Goal: Task Accomplishment & Management: Complete application form

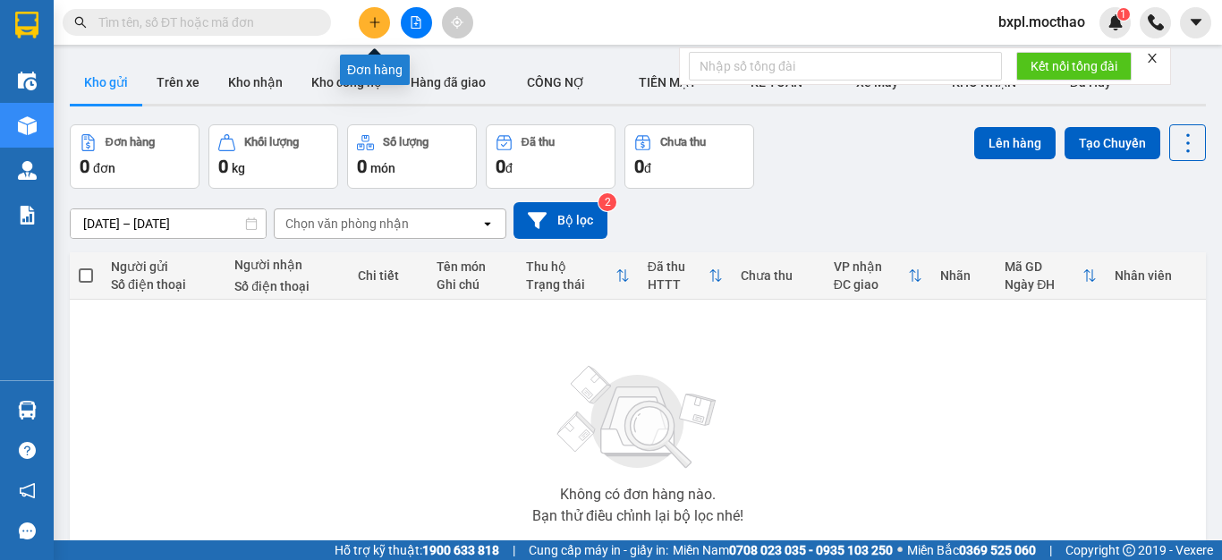
click at [374, 21] on icon "plus" at bounding box center [375, 22] width 13 height 13
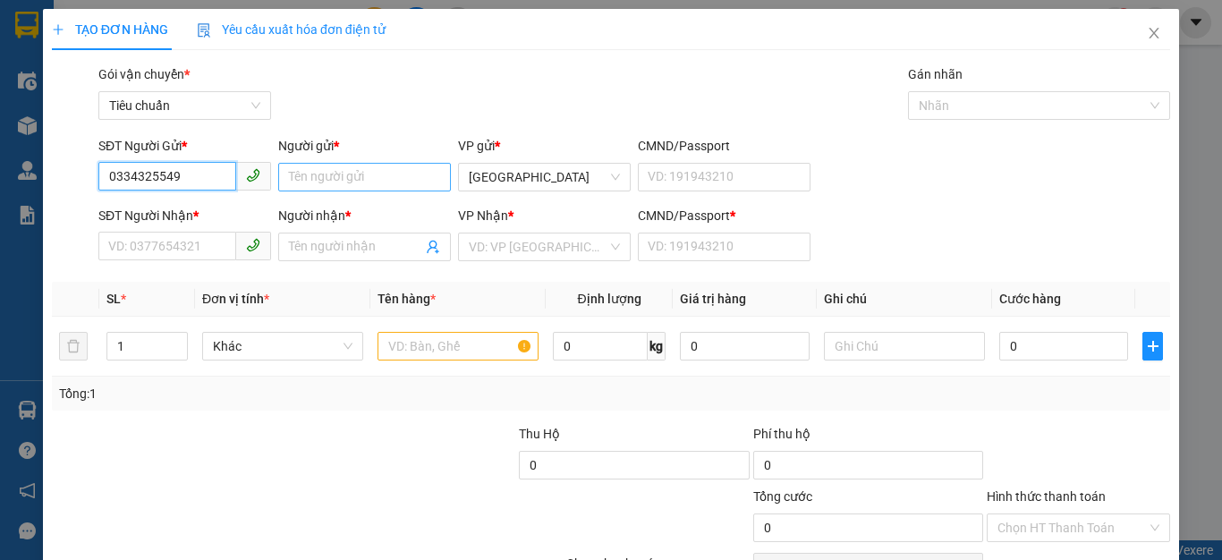
type input "0334325549"
click at [339, 181] on input "Người gửi *" at bounding box center [364, 177] width 173 height 29
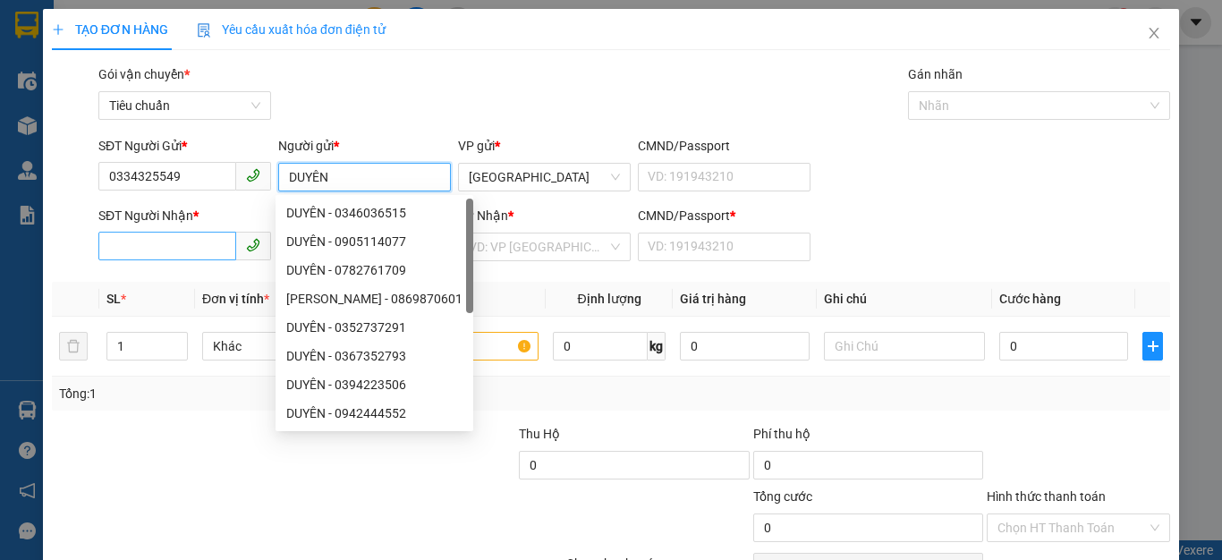
type input "DUYÊN"
click at [138, 248] on input "SĐT Người Nhận *" at bounding box center [167, 246] width 138 height 29
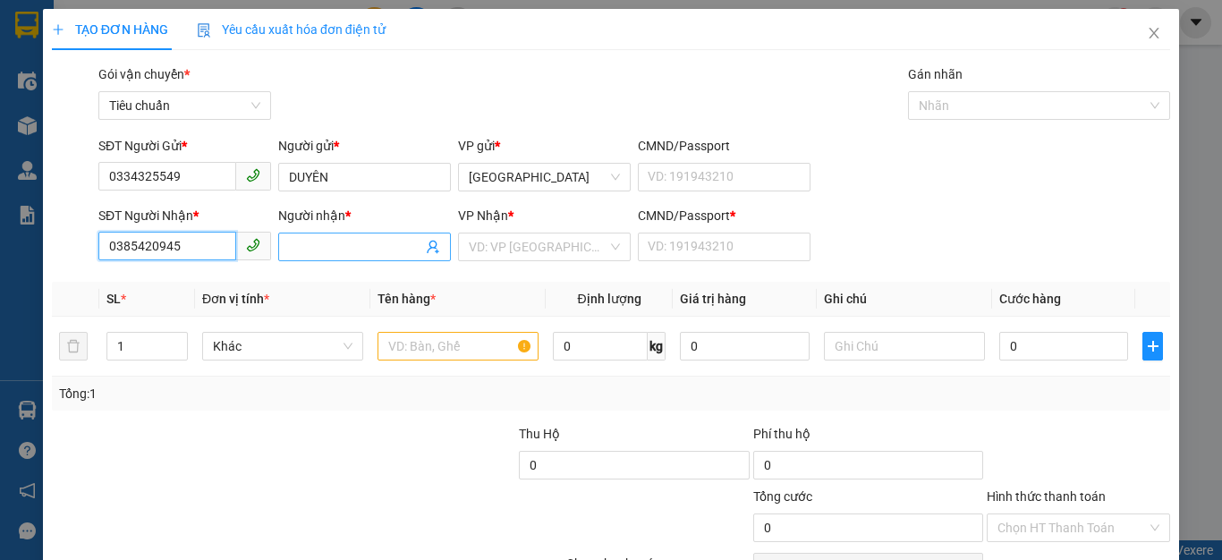
type input "0385420945"
click at [335, 245] on input "Người nhận *" at bounding box center [355, 247] width 133 height 20
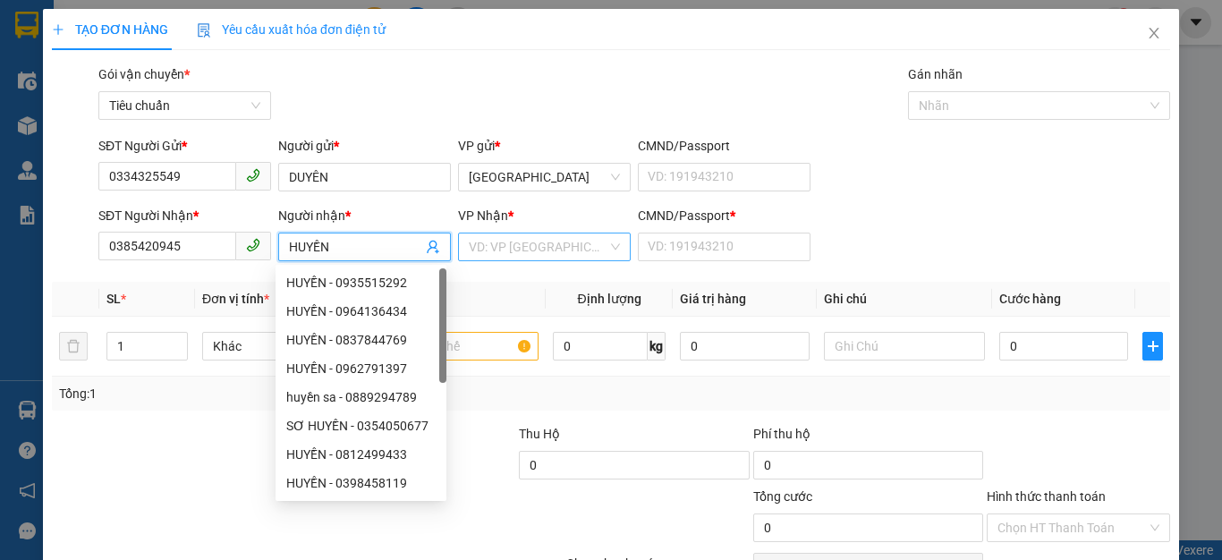
type input "HUYỀN"
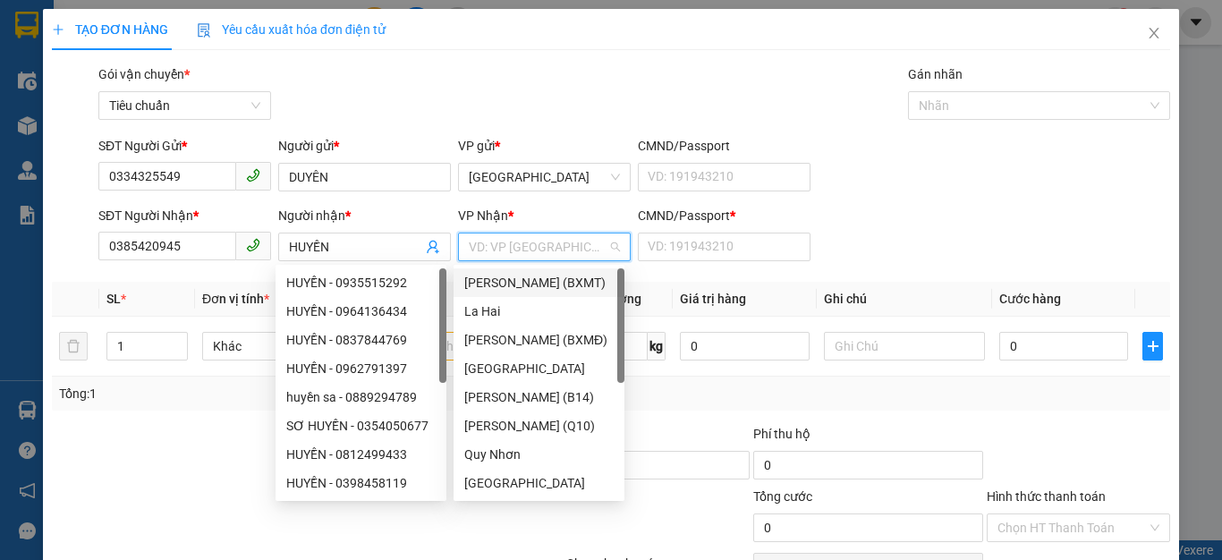
click at [491, 242] on input "search" at bounding box center [538, 246] width 139 height 27
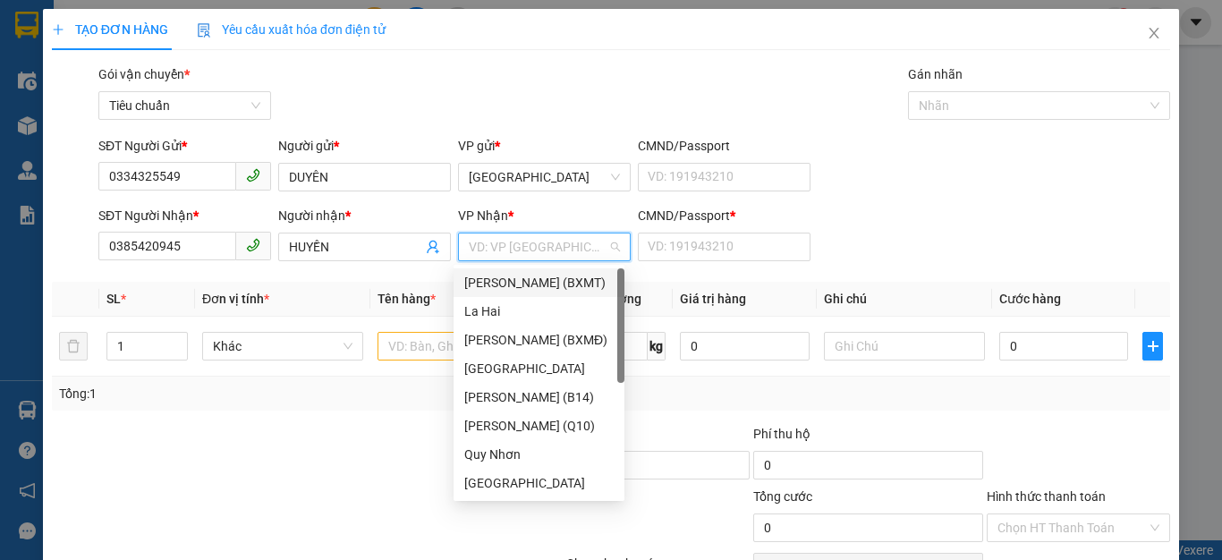
click at [548, 283] on div "[PERSON_NAME] (BXMT)" at bounding box center [538, 283] width 149 height 20
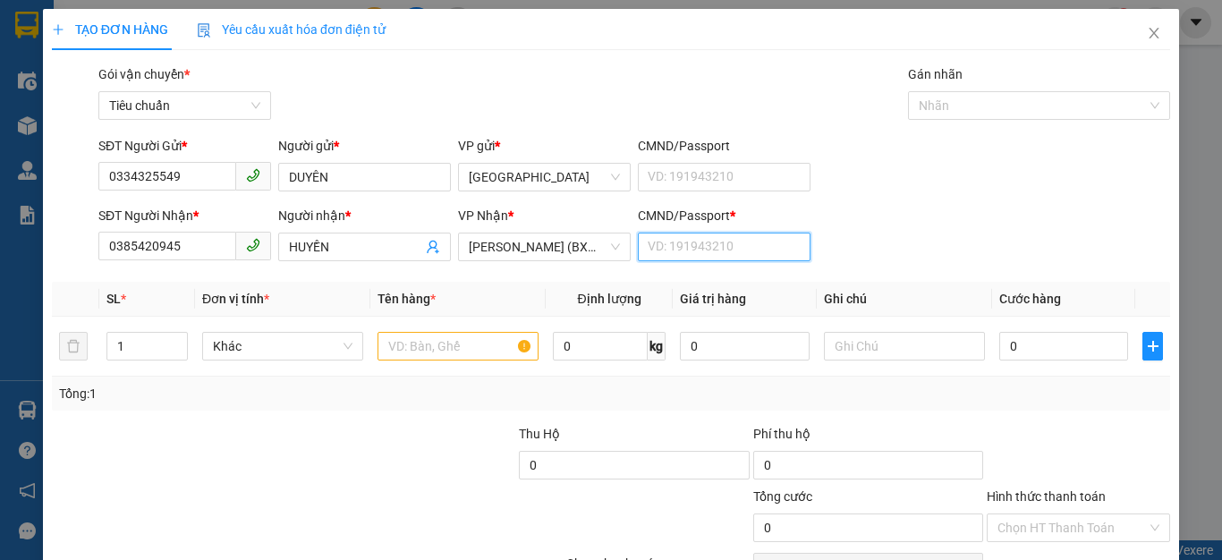
click at [702, 248] on input "CMND/Passport *" at bounding box center [724, 247] width 173 height 29
type input "1"
click at [435, 350] on input "text" at bounding box center [458, 346] width 161 height 29
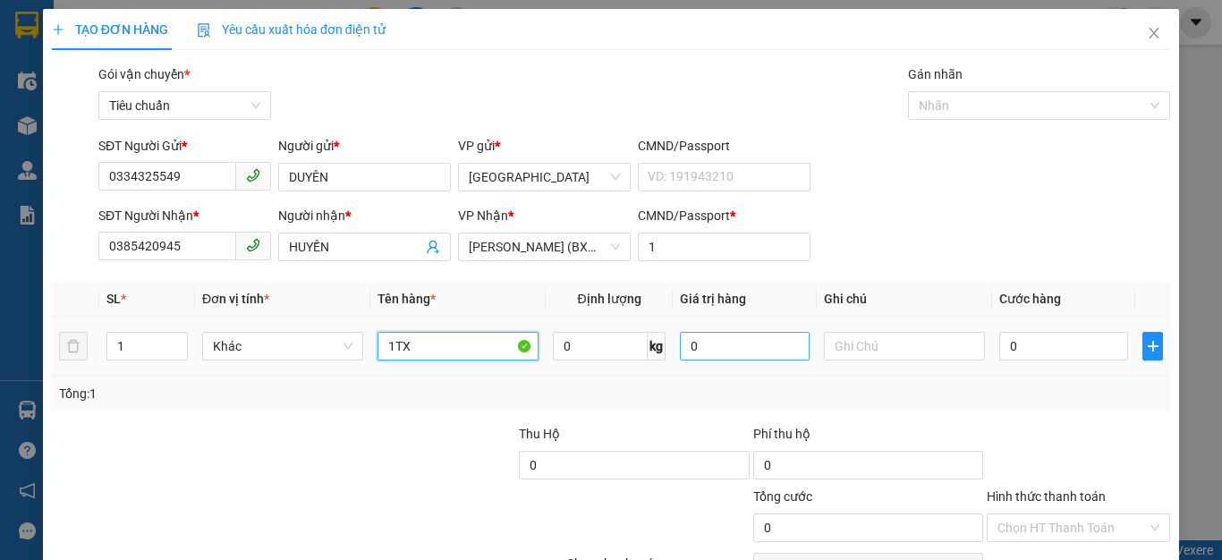
type input "1TX"
click at [726, 350] on input "0" at bounding box center [744, 346] width 129 height 29
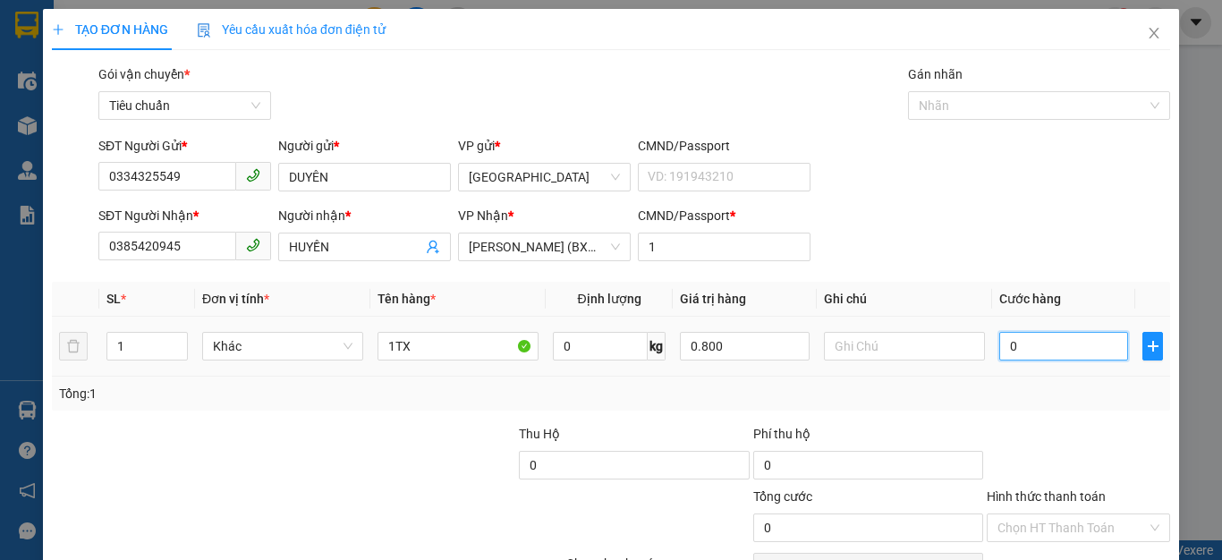
click at [1066, 350] on input "0" at bounding box center [1063, 346] width 129 height 29
type input "800.000"
type input "4"
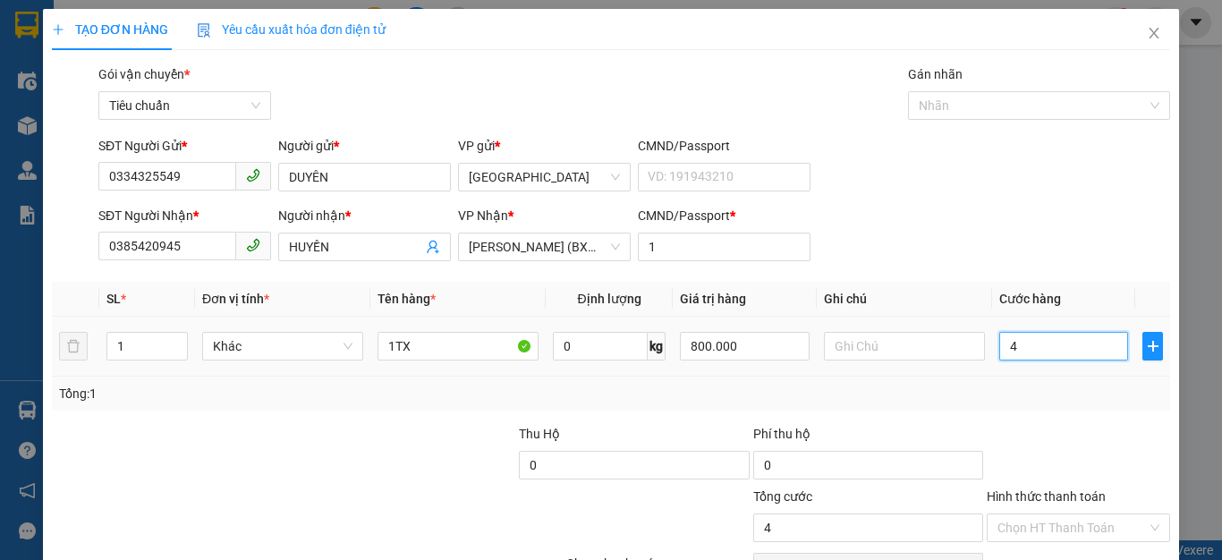
type input "40"
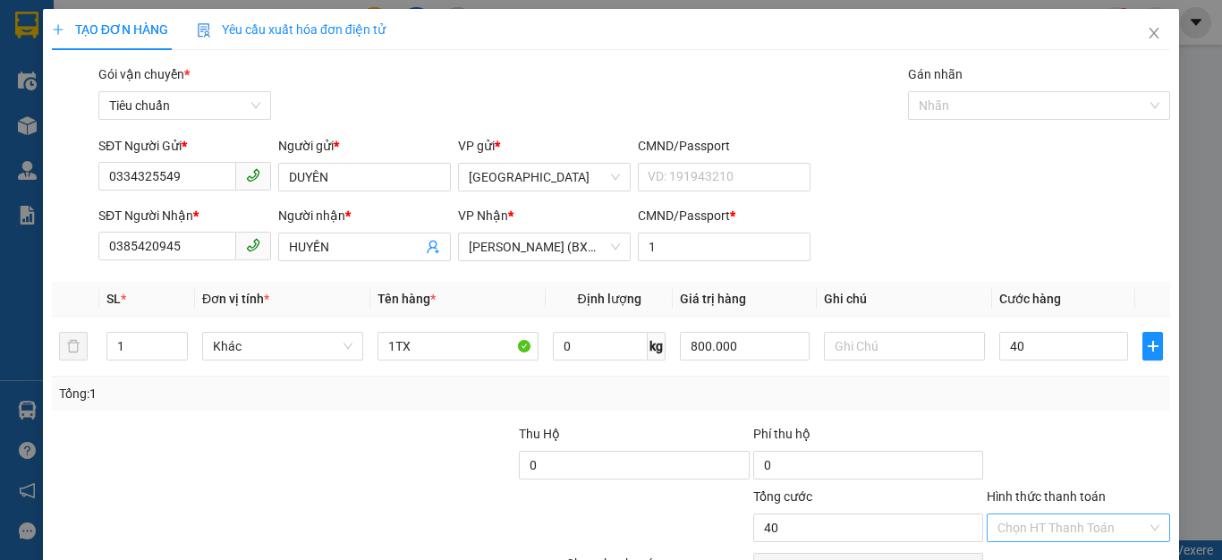
type input "40.000"
click at [1053, 532] on input "Hình thức thanh toán" at bounding box center [1071, 527] width 149 height 27
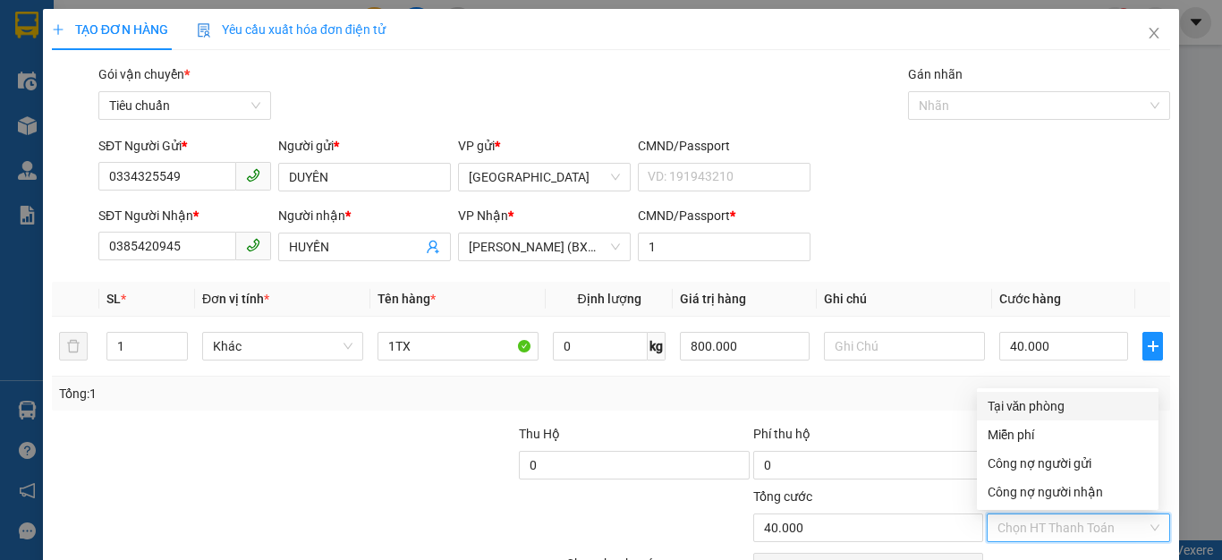
click at [1025, 400] on div "Tại văn phòng" at bounding box center [1068, 406] width 160 height 20
type input "0"
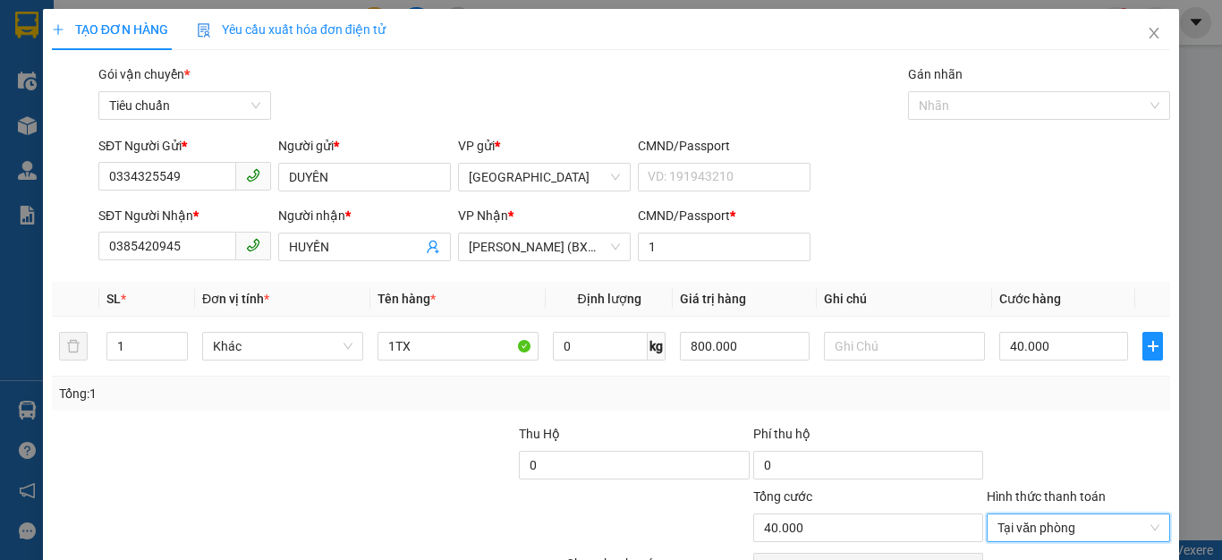
scroll to position [102, 0]
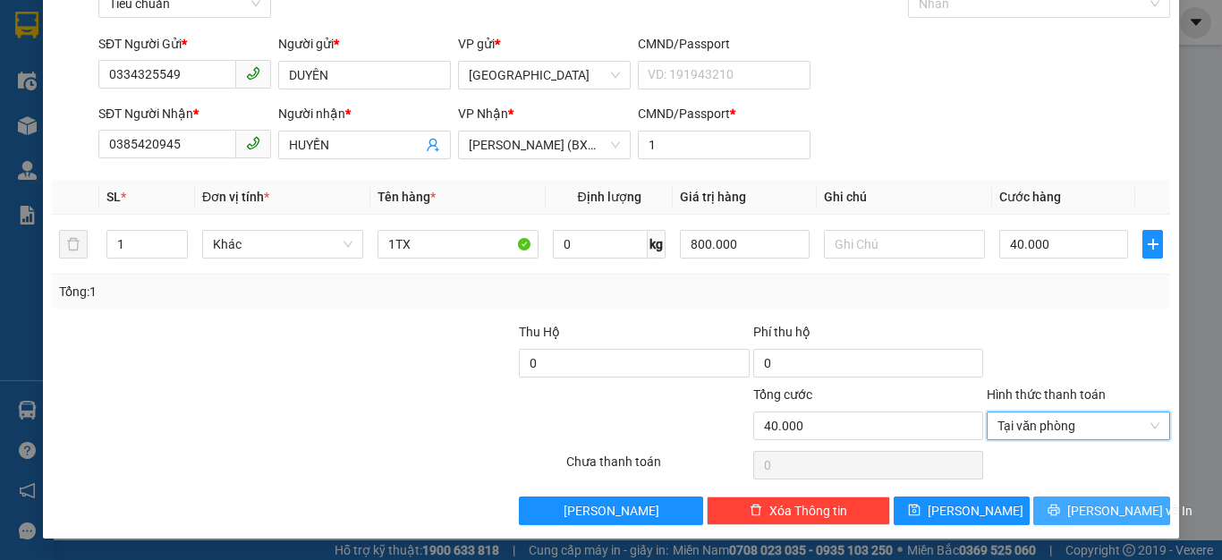
click at [1068, 499] on button "[PERSON_NAME] và In" at bounding box center [1101, 511] width 137 height 29
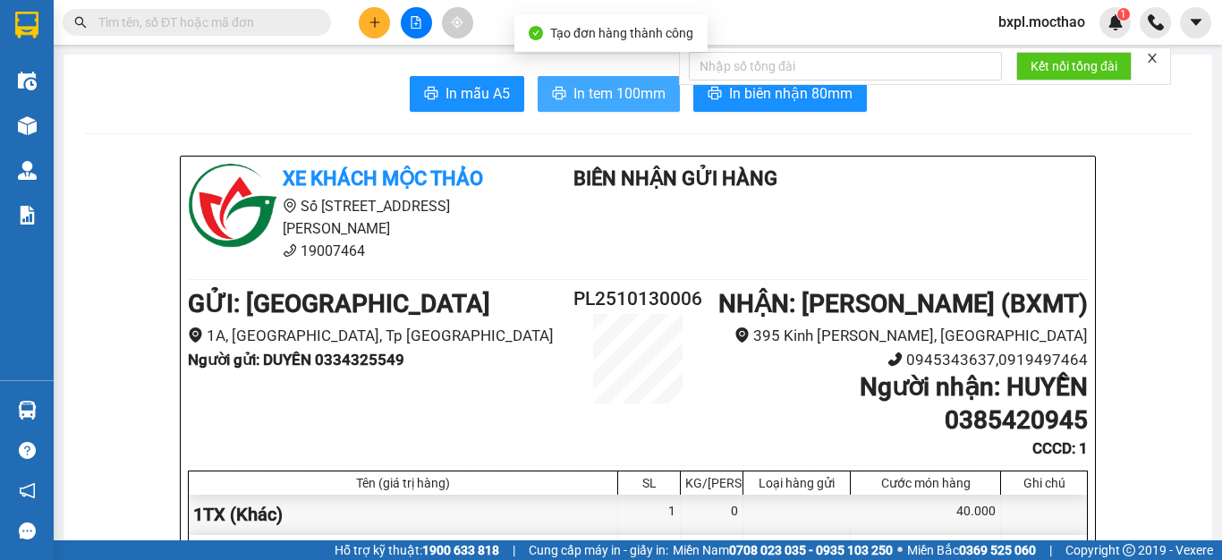
click at [586, 96] on span "In tem 100mm" at bounding box center [619, 93] width 92 height 22
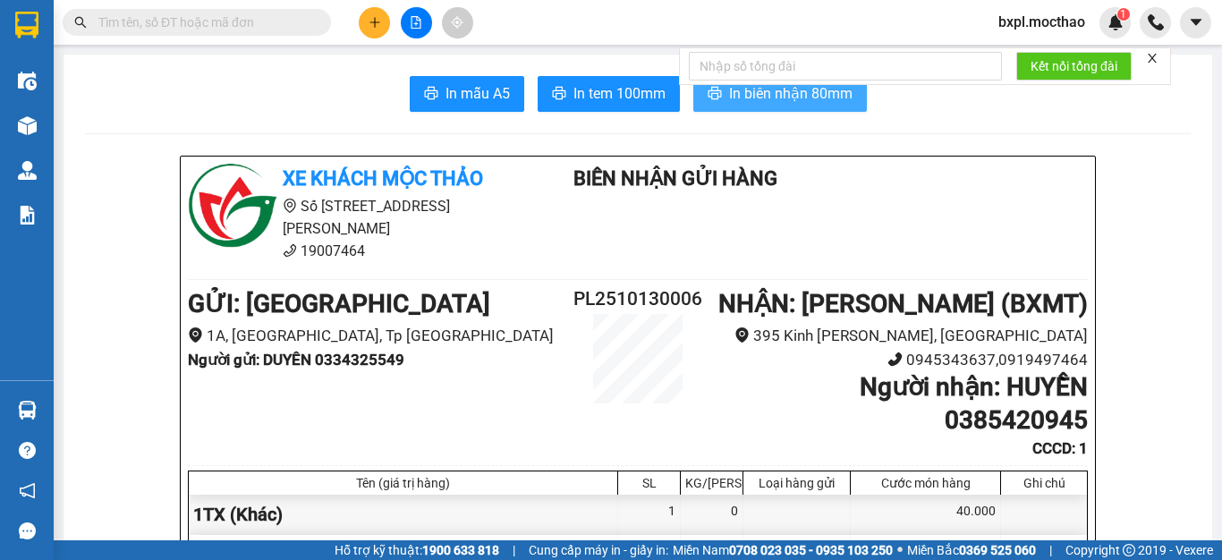
click at [816, 101] on span "In biên nhận 80mm" at bounding box center [790, 93] width 123 height 22
